Goal: Task Accomplishment & Management: Manage account settings

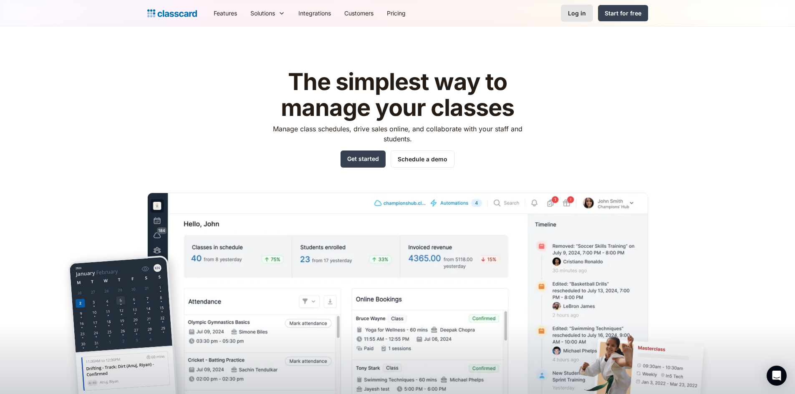
click at [586, 15] on div "Log in" at bounding box center [577, 13] width 18 height 9
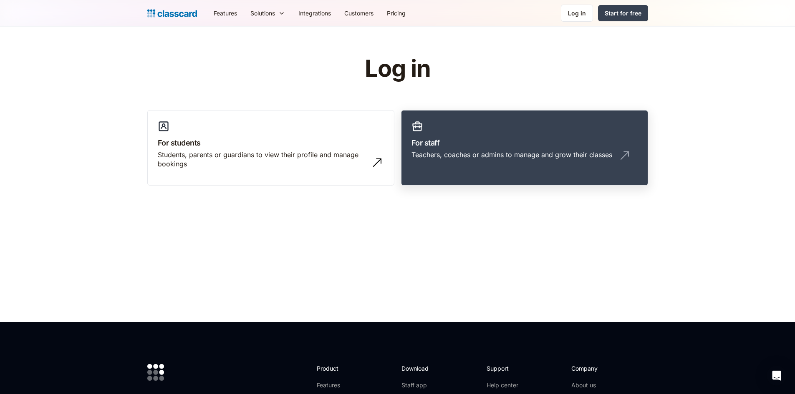
click at [576, 164] on div "Teachers, coaches or admins to manage and grow their classes" at bounding box center [524, 158] width 226 height 16
